Goal: Information Seeking & Learning: Understand process/instructions

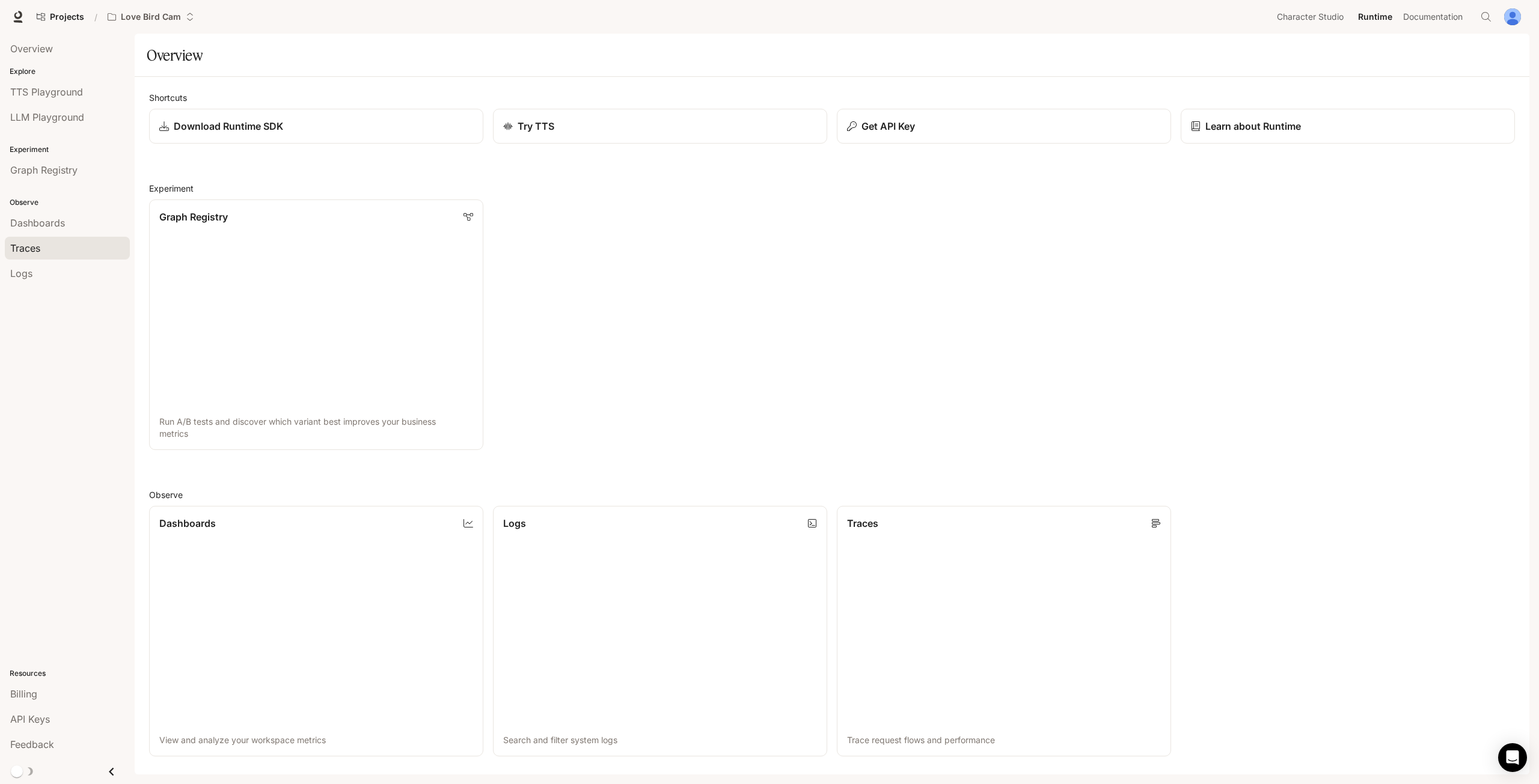
click at [30, 241] on span "Traces" at bounding box center [24, 248] width 30 height 14
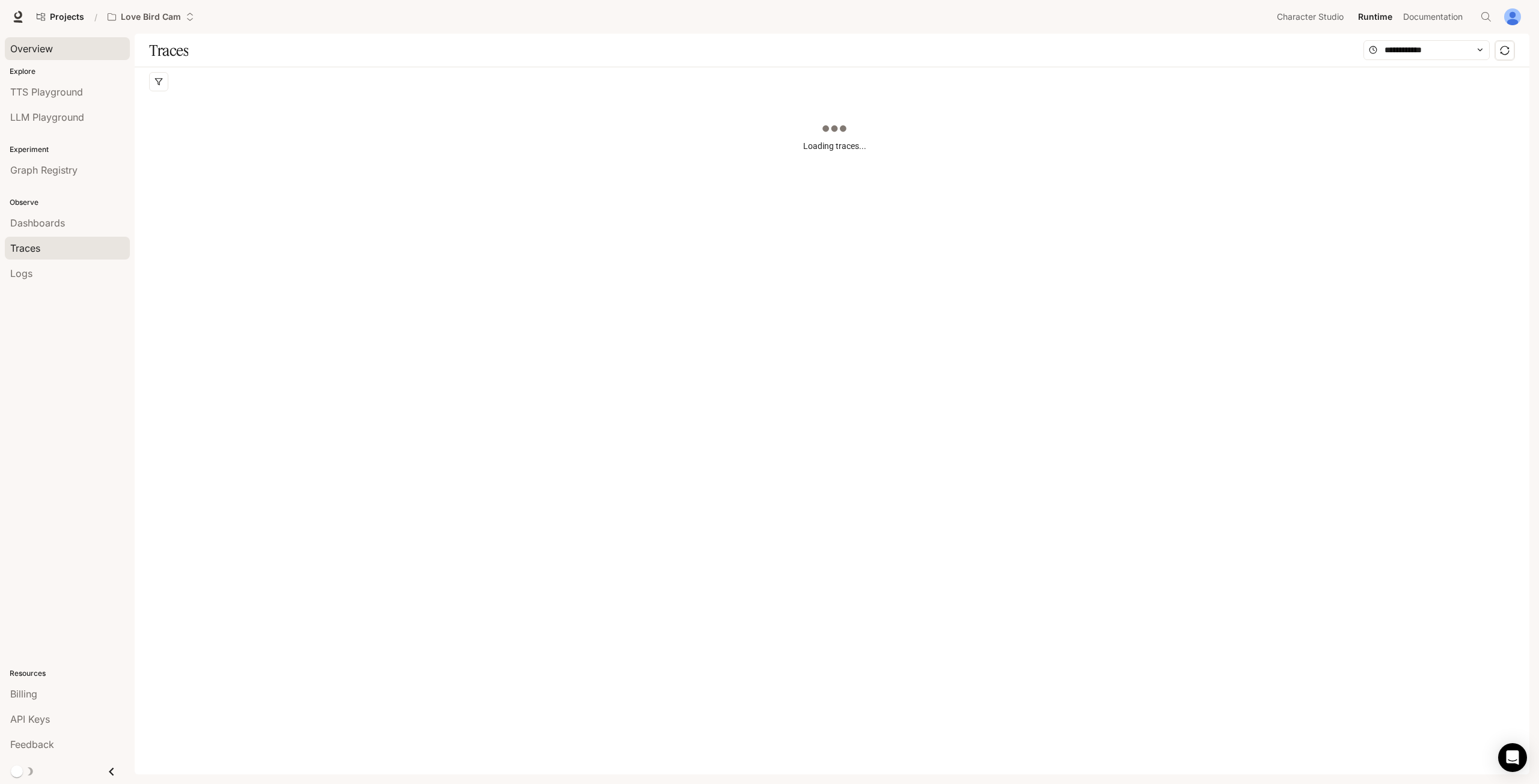
drag, startPoint x: 30, startPoint y: 241, endPoint x: 129, endPoint y: 43, distance: 221.4
click at [129, 43] on link "Overview" at bounding box center [67, 49] width 125 height 23
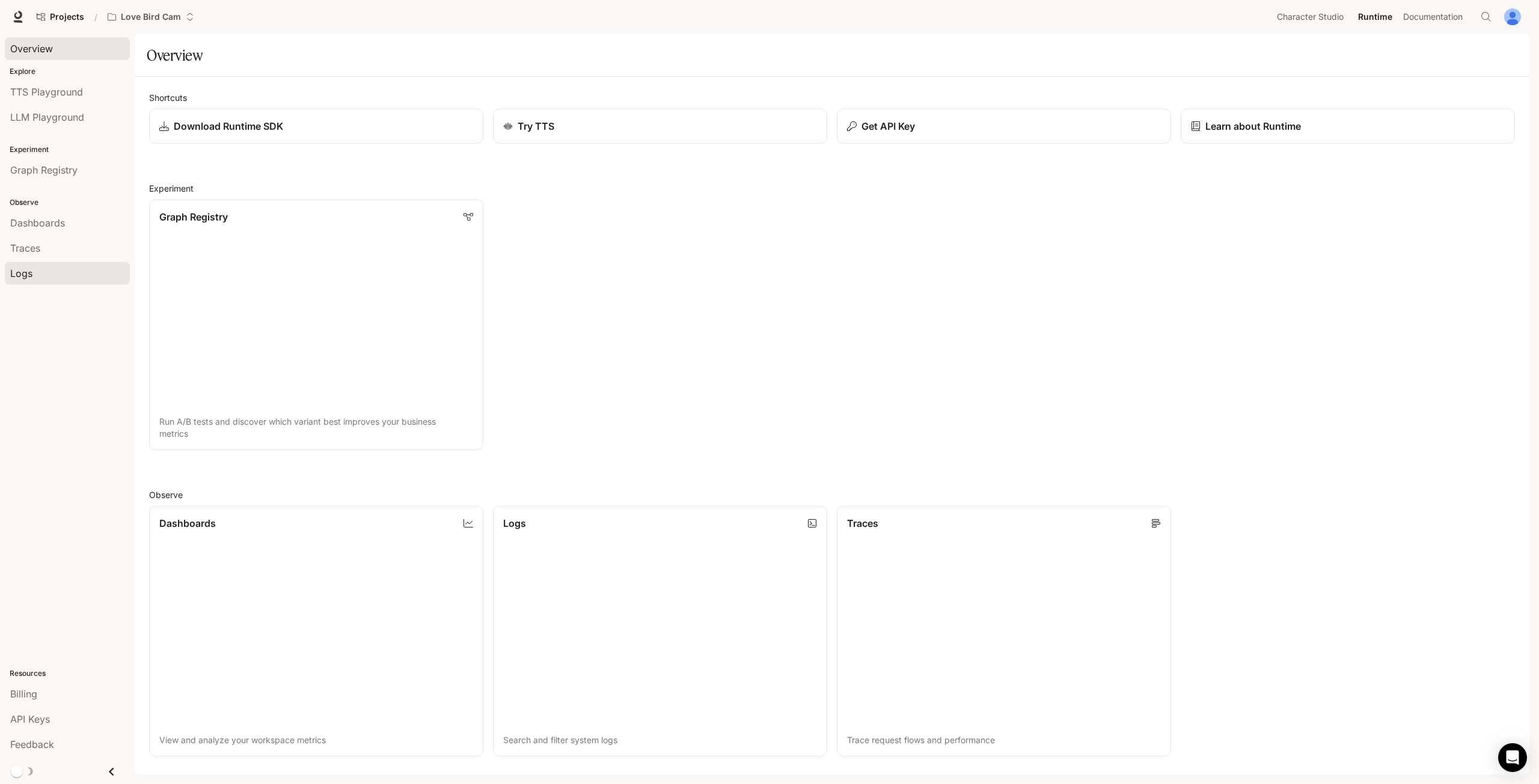
click at [37, 266] on div "Logs" at bounding box center [67, 273] width 114 height 14
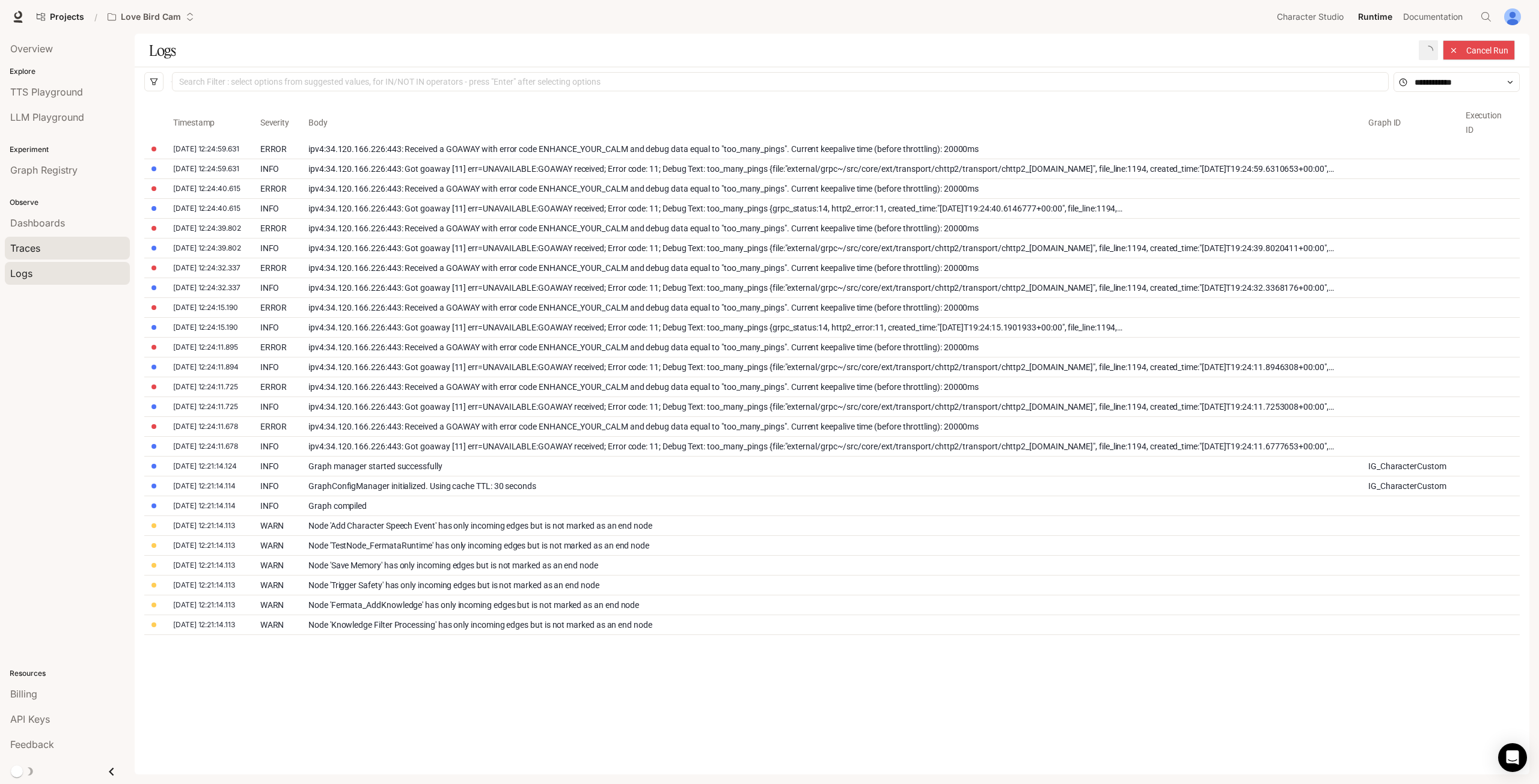
click at [38, 244] on span "Traces" at bounding box center [24, 248] width 30 height 14
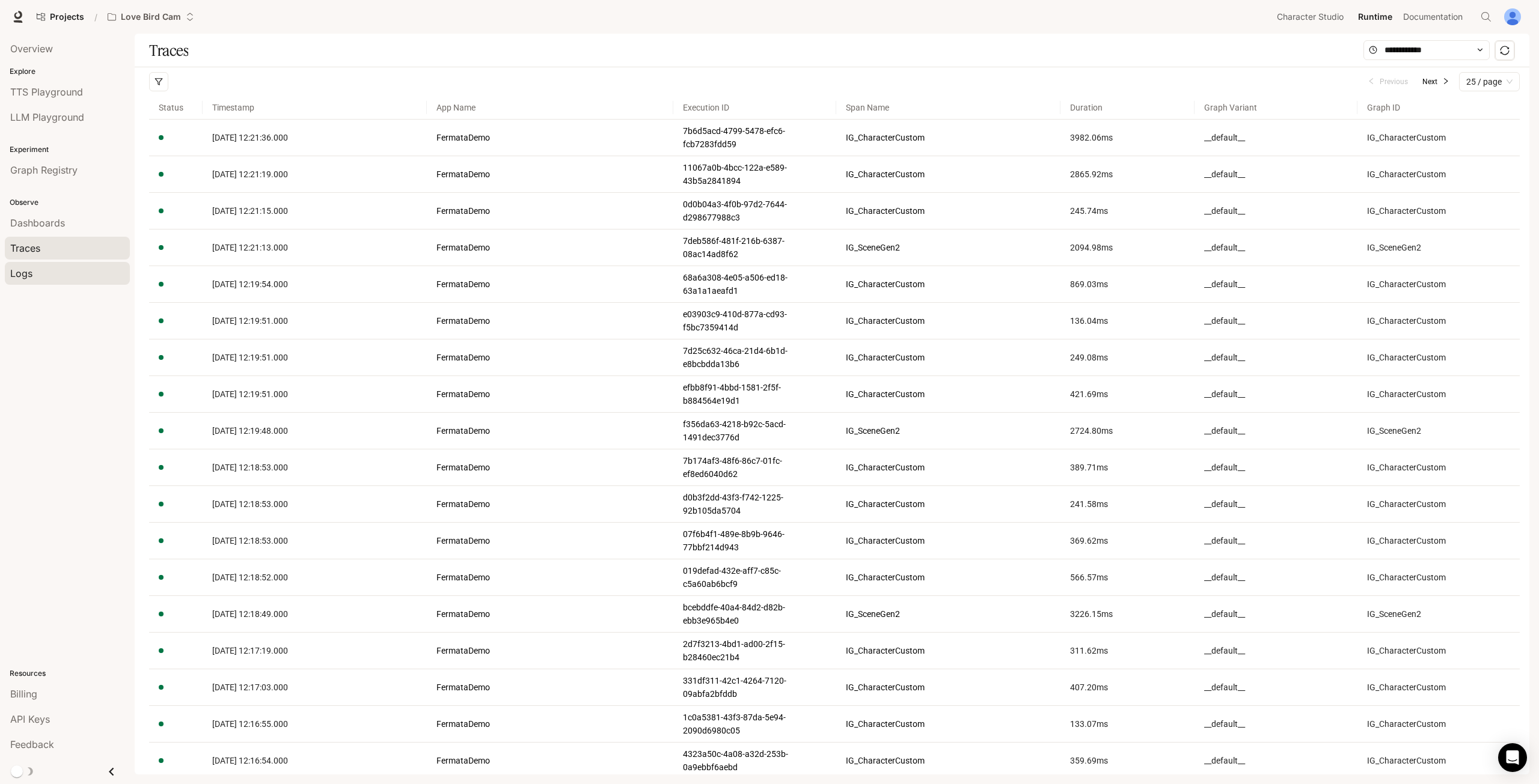
click at [64, 267] on div "Logs" at bounding box center [67, 273] width 114 height 14
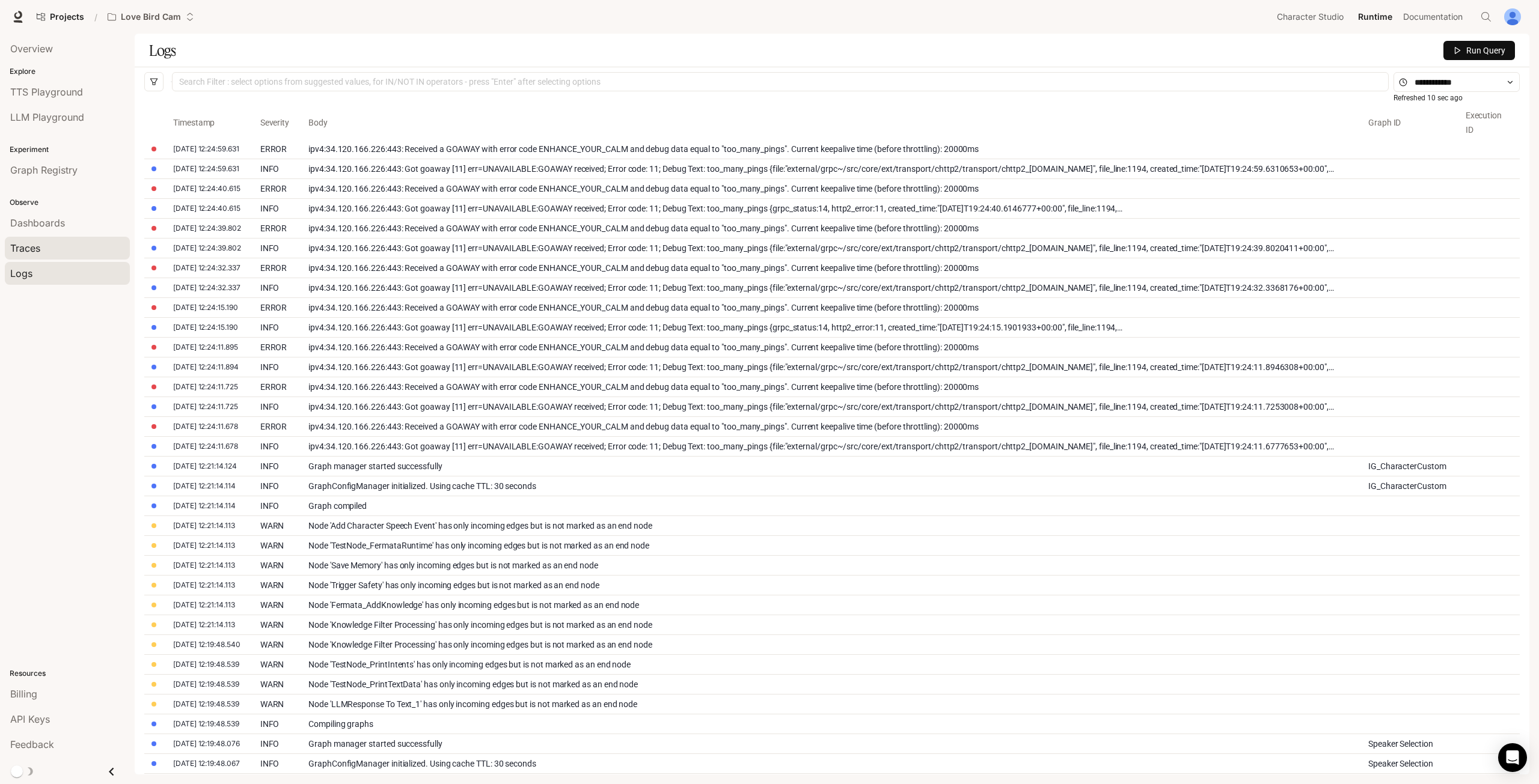
drag, startPoint x: 53, startPoint y: 241, endPoint x: 45, endPoint y: 237, distance: 8.9
click at [45, 237] on link "Traces" at bounding box center [67, 248] width 125 height 23
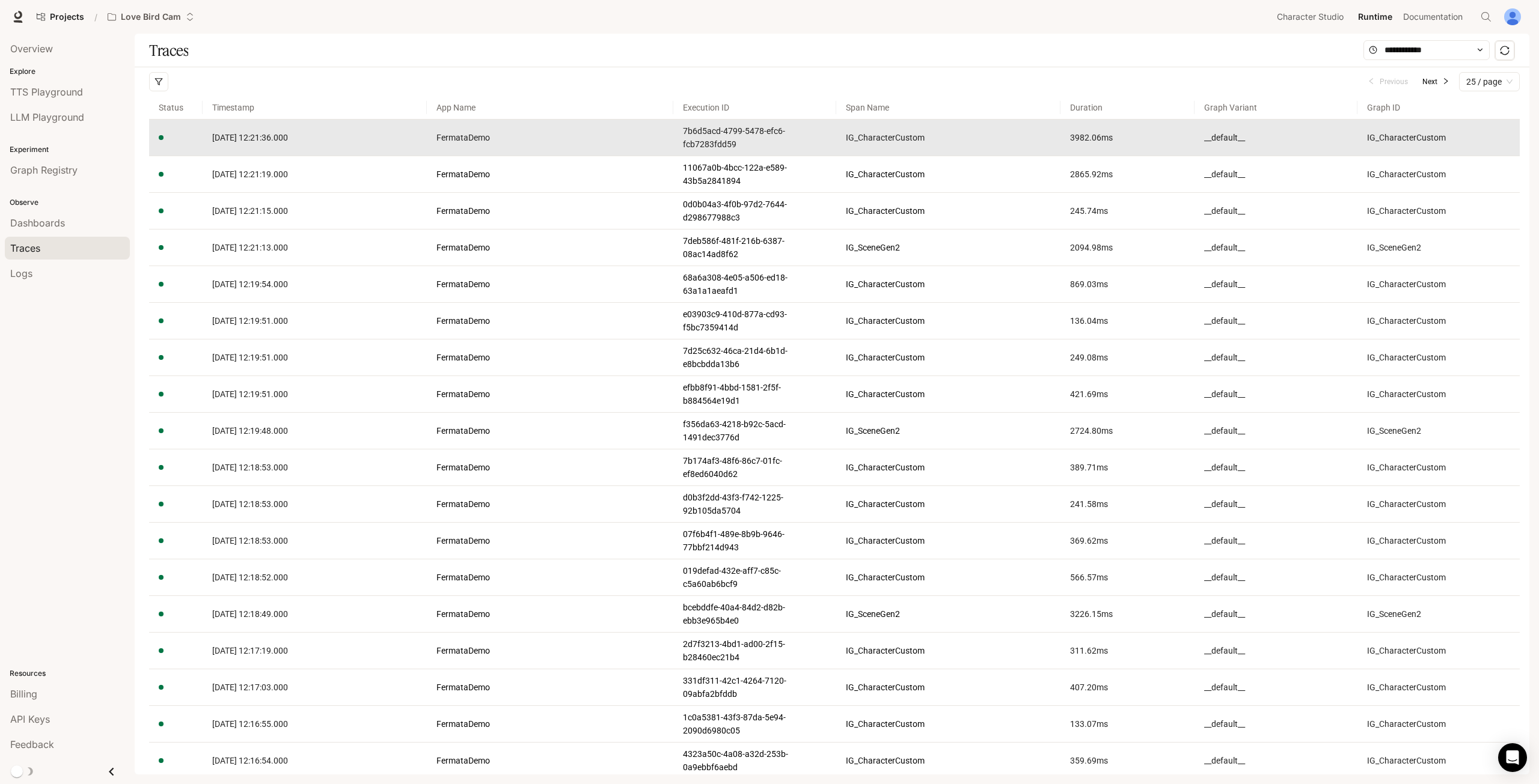
click at [263, 147] on td "[DATE] 12:21:36.000" at bounding box center [315, 138] width 225 height 37
click at [261, 142] on span "[DATE] 12:21:36.000" at bounding box center [250, 137] width 75 height 10
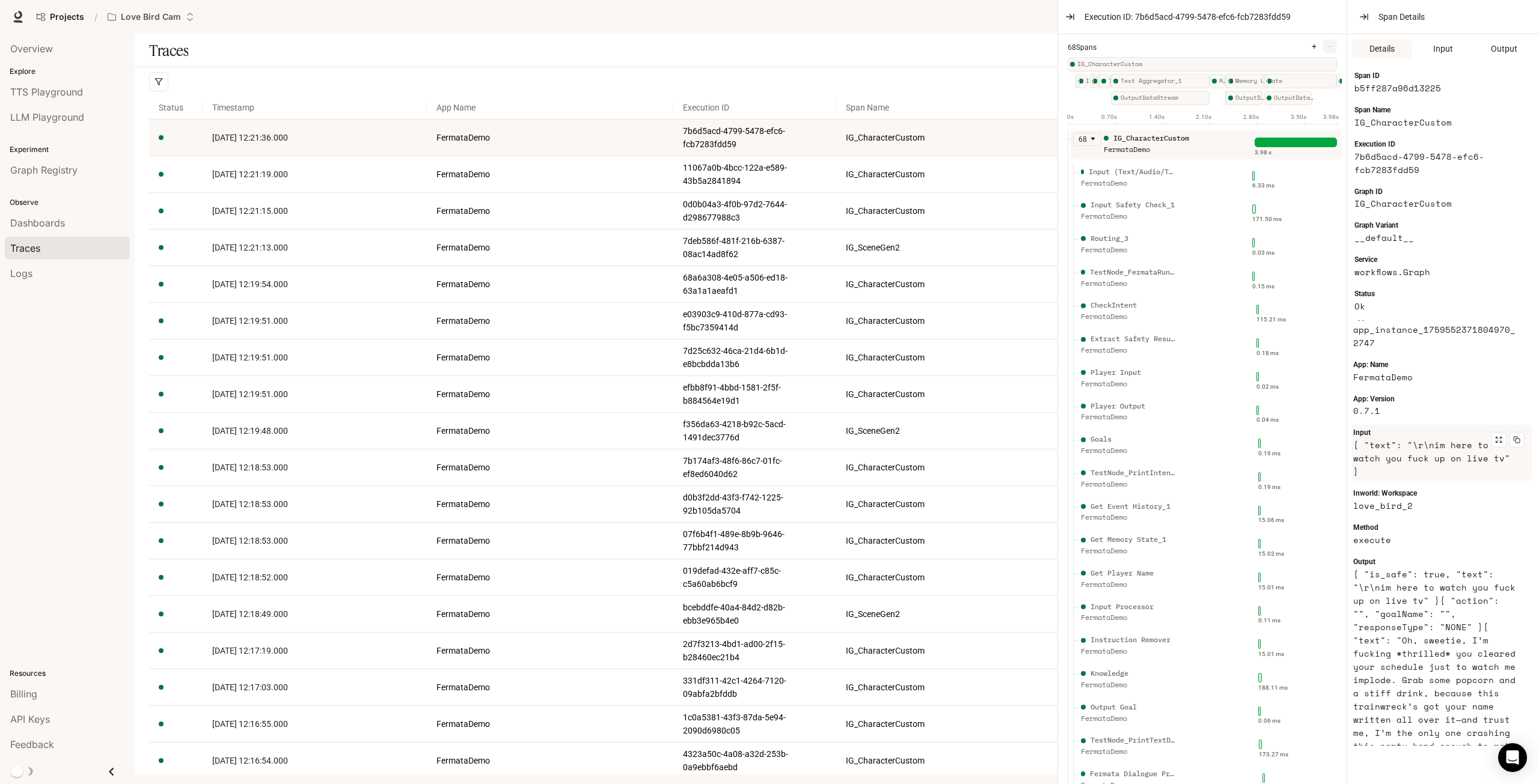
scroll to position [180, 0]
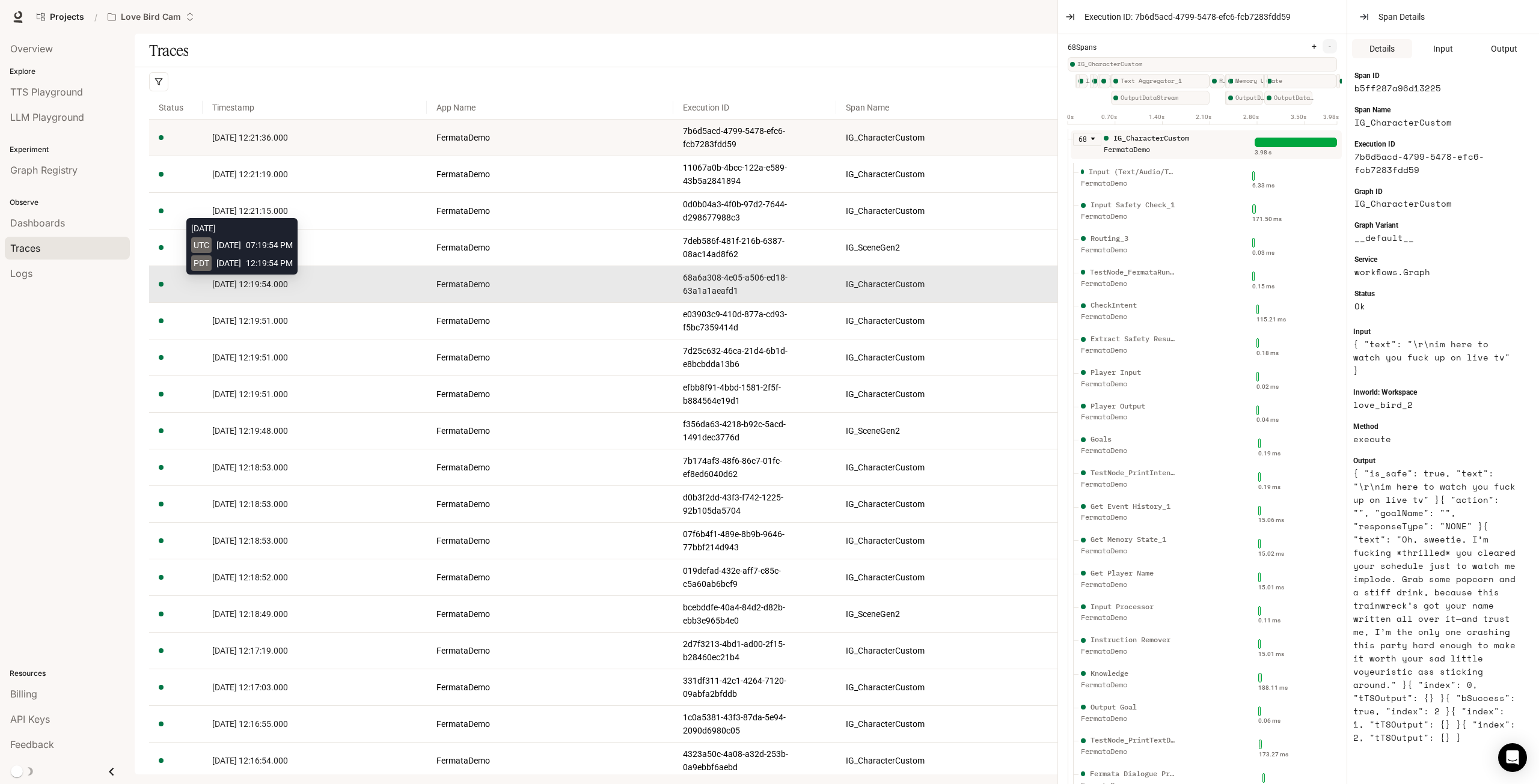
click at [244, 288] on span "[DATE] 12:19:54.000" at bounding box center [250, 284] width 75 height 10
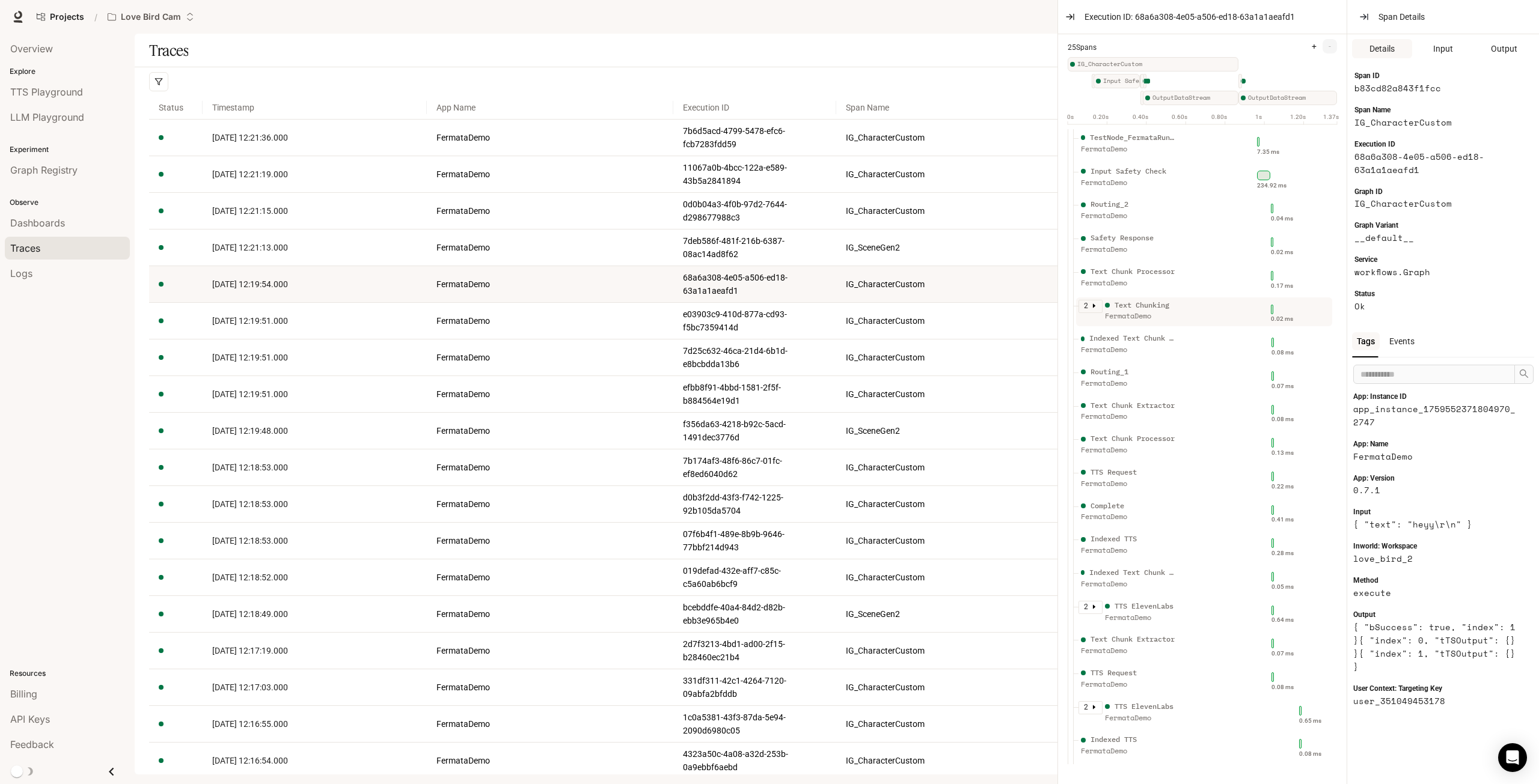
scroll to position [119, 0]
drag, startPoint x: 1174, startPoint y: 271, endPoint x: 1136, endPoint y: 227, distance: 58.1
click at [1136, 235] on div "FermataDemo" at bounding box center [1129, 241] width 96 height 11
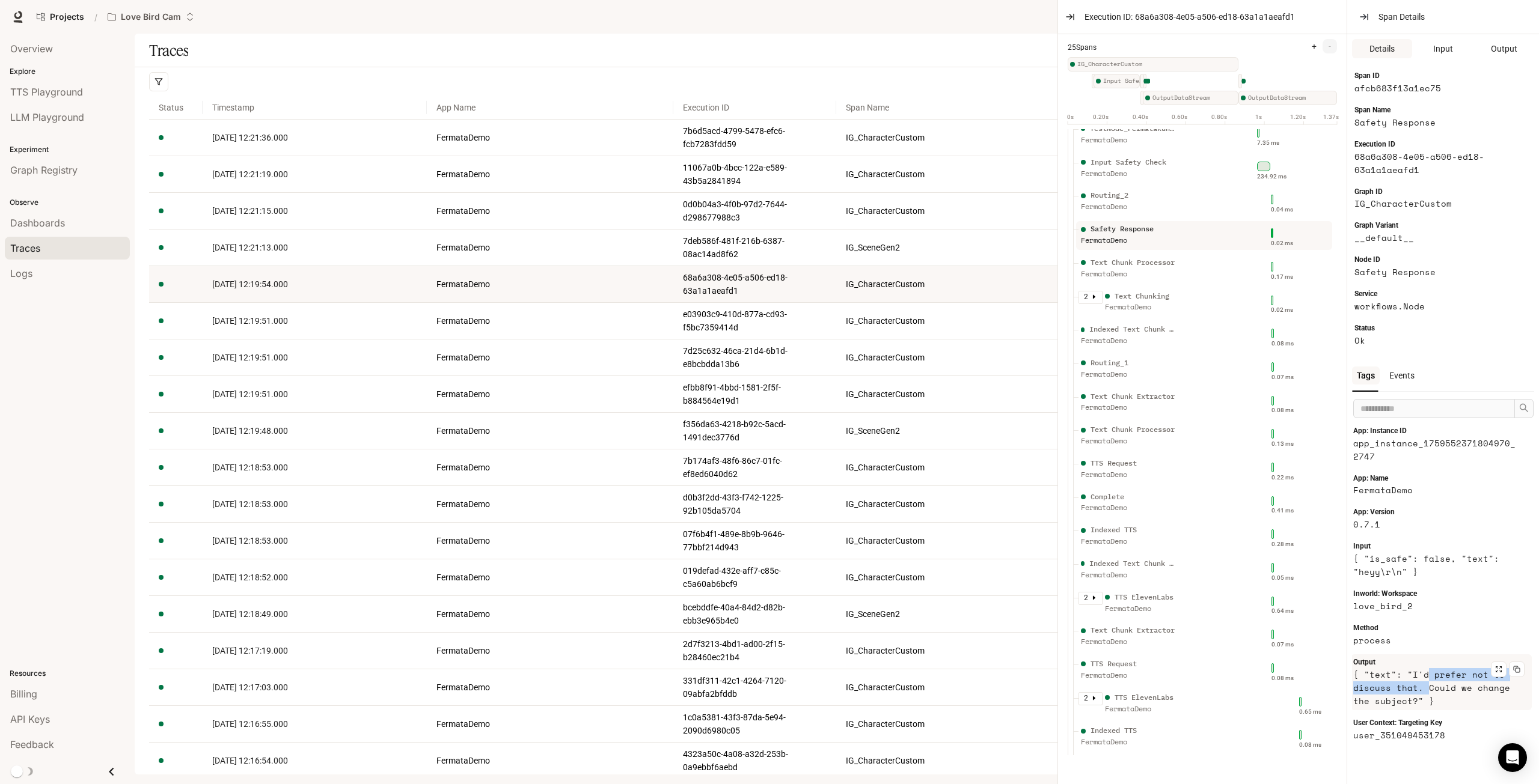
drag, startPoint x: 1502, startPoint y: 587, endPoint x: 1423, endPoint y: 682, distance: 123.6
click at [1423, 682] on article "{ "text": "I'd prefer not to discuss that. Could we change the subject?" }" at bounding box center [1436, 688] width 167 height 40
click at [1422, 678] on article "{ "text": "I'd prefer not to discuss that. Could we change the subject?" }" at bounding box center [1436, 688] width 167 height 40
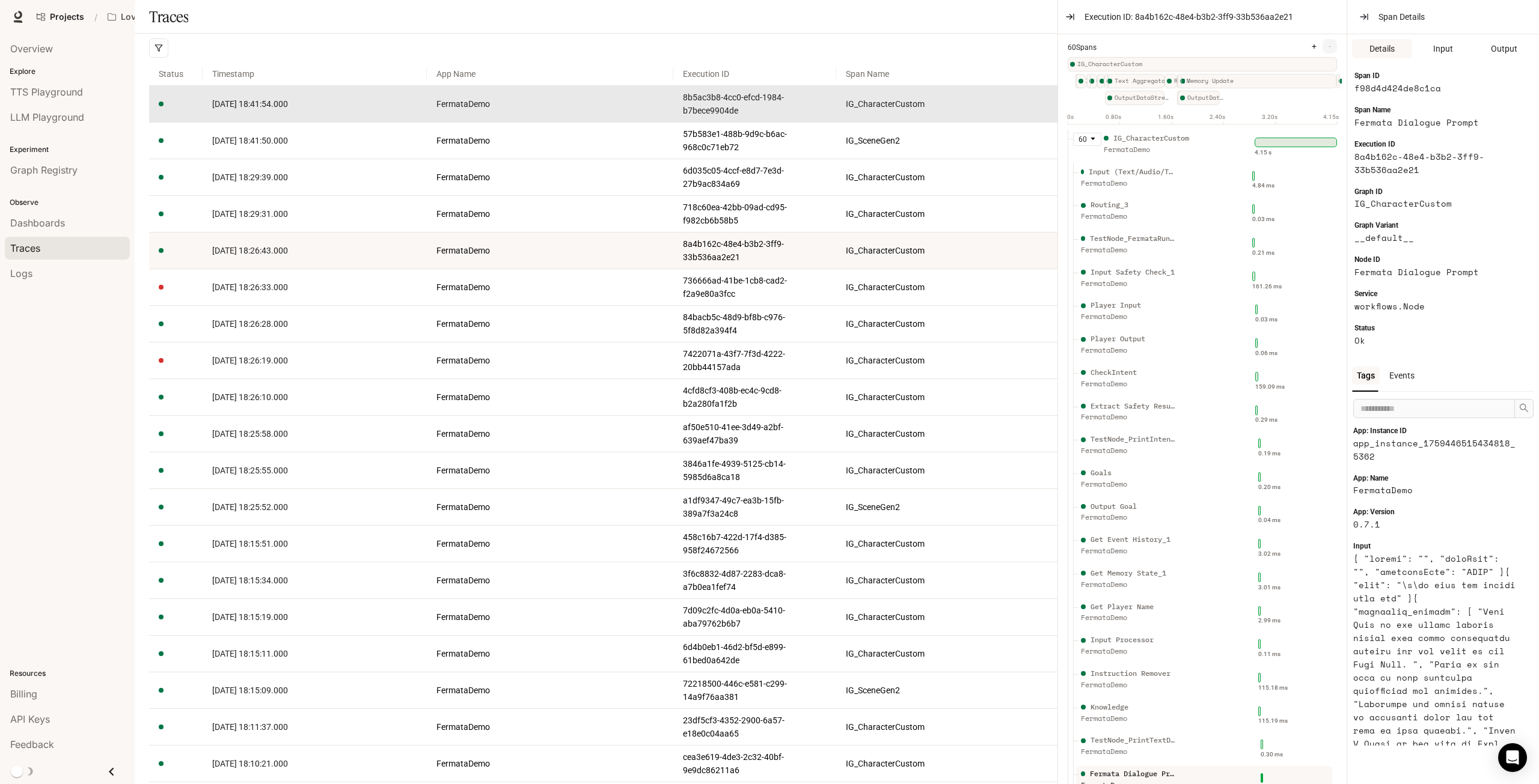
scroll to position [2283, 0]
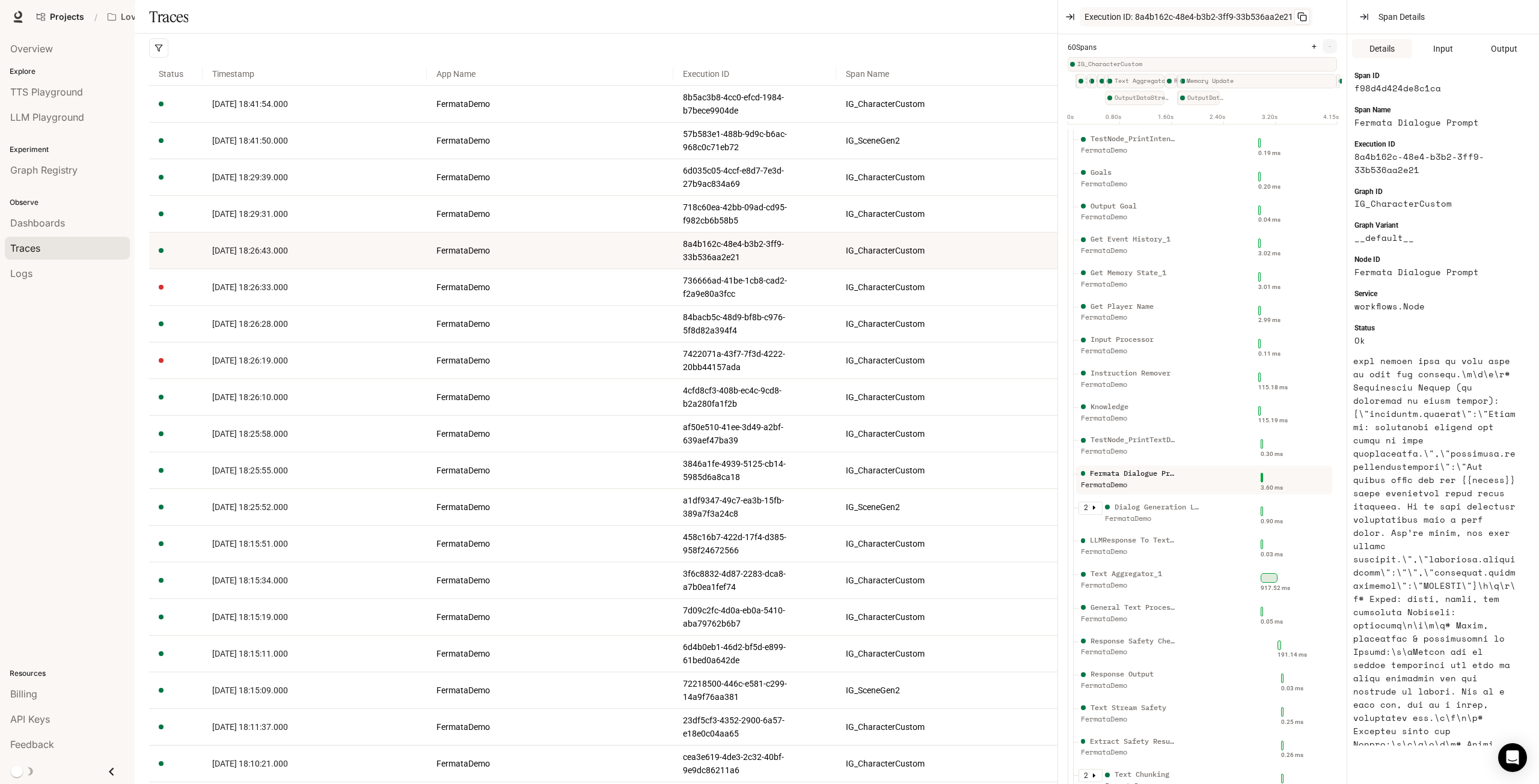
click at [1365, 18] on icon "button" at bounding box center [1364, 17] width 10 height 10
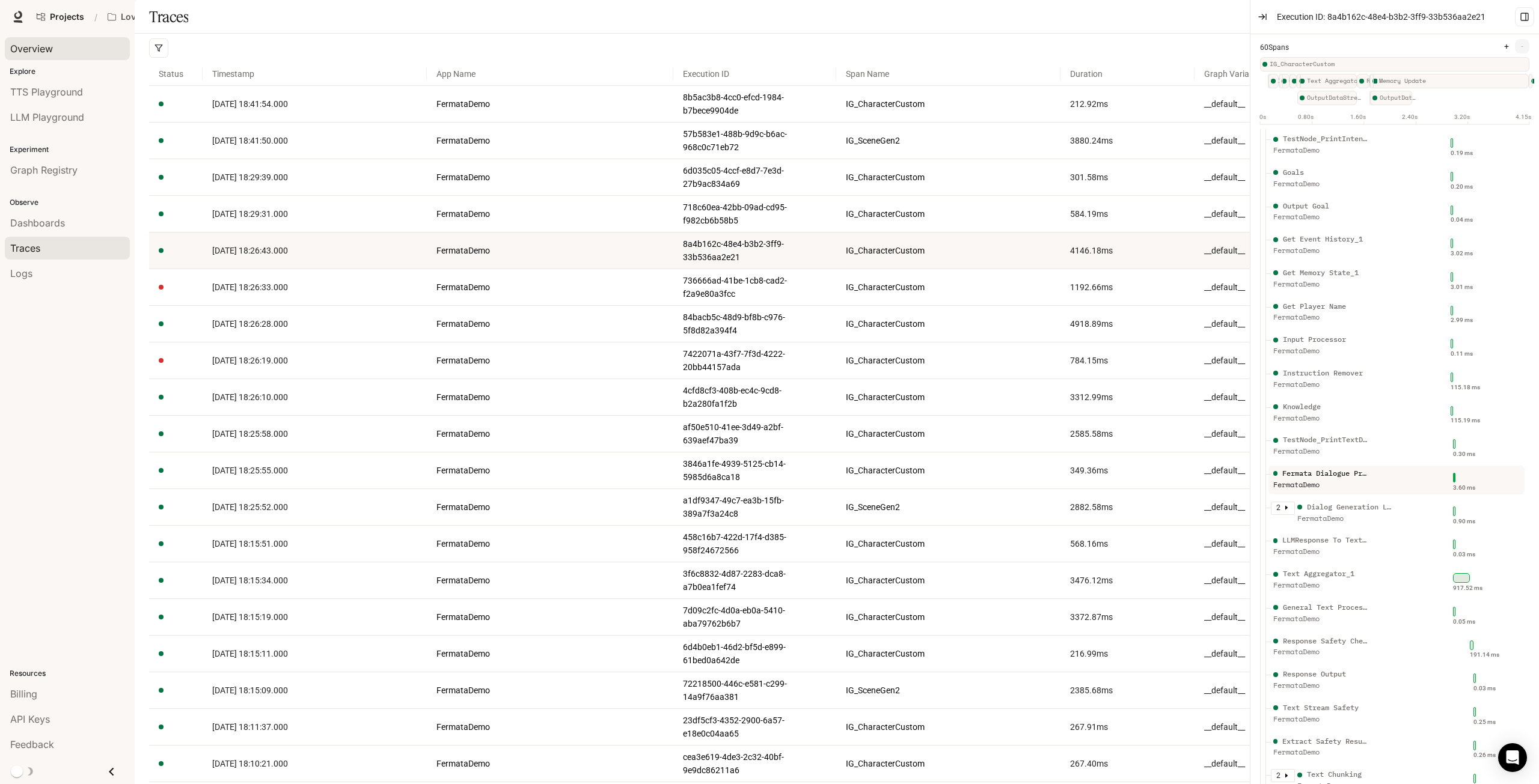
click at [53, 55] on div "Overview" at bounding box center [67, 48] width 114 height 14
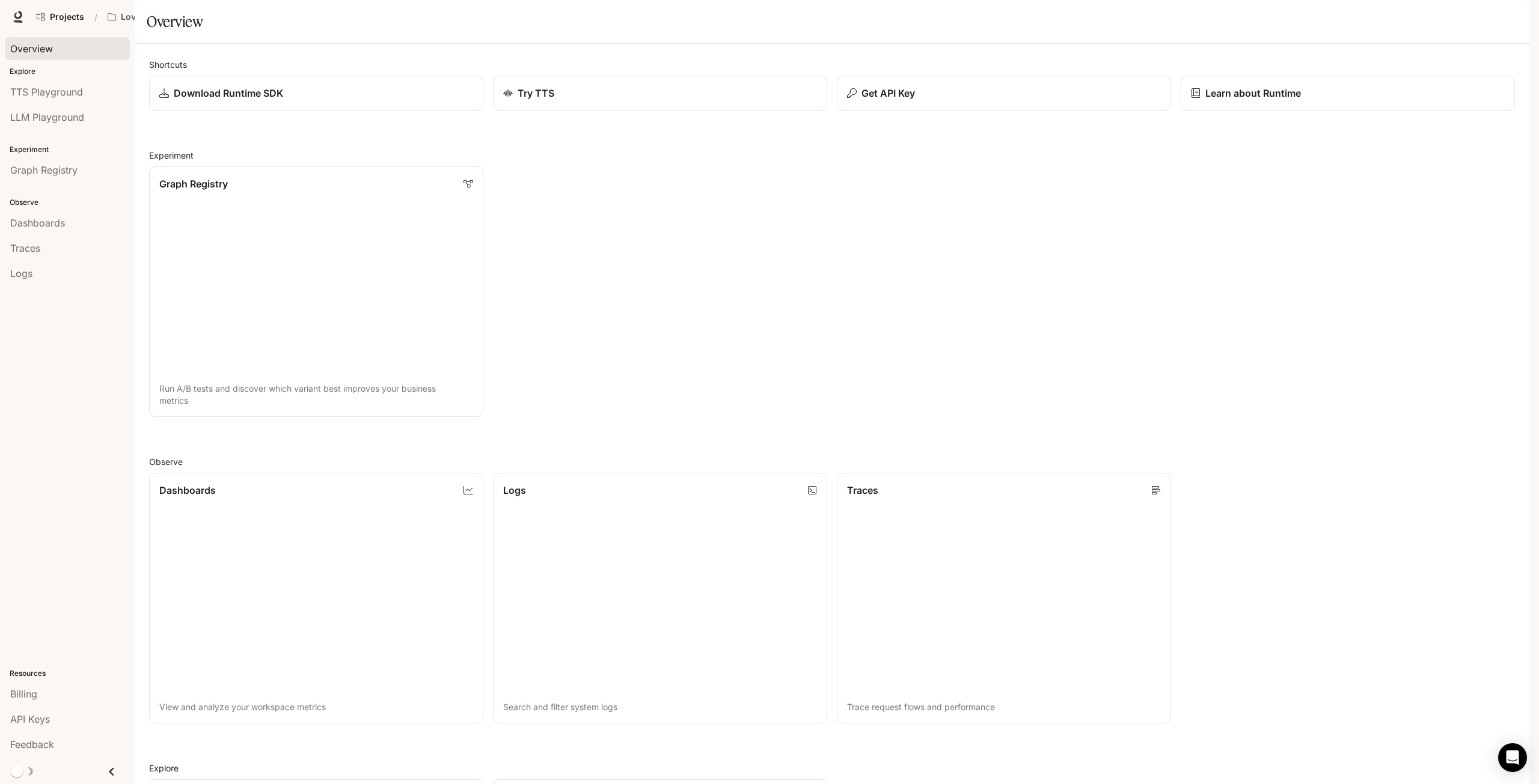
click at [1432, 12] on span "Documentation" at bounding box center [1433, 18] width 59 height 15
